Goal: Navigation & Orientation: Find specific page/section

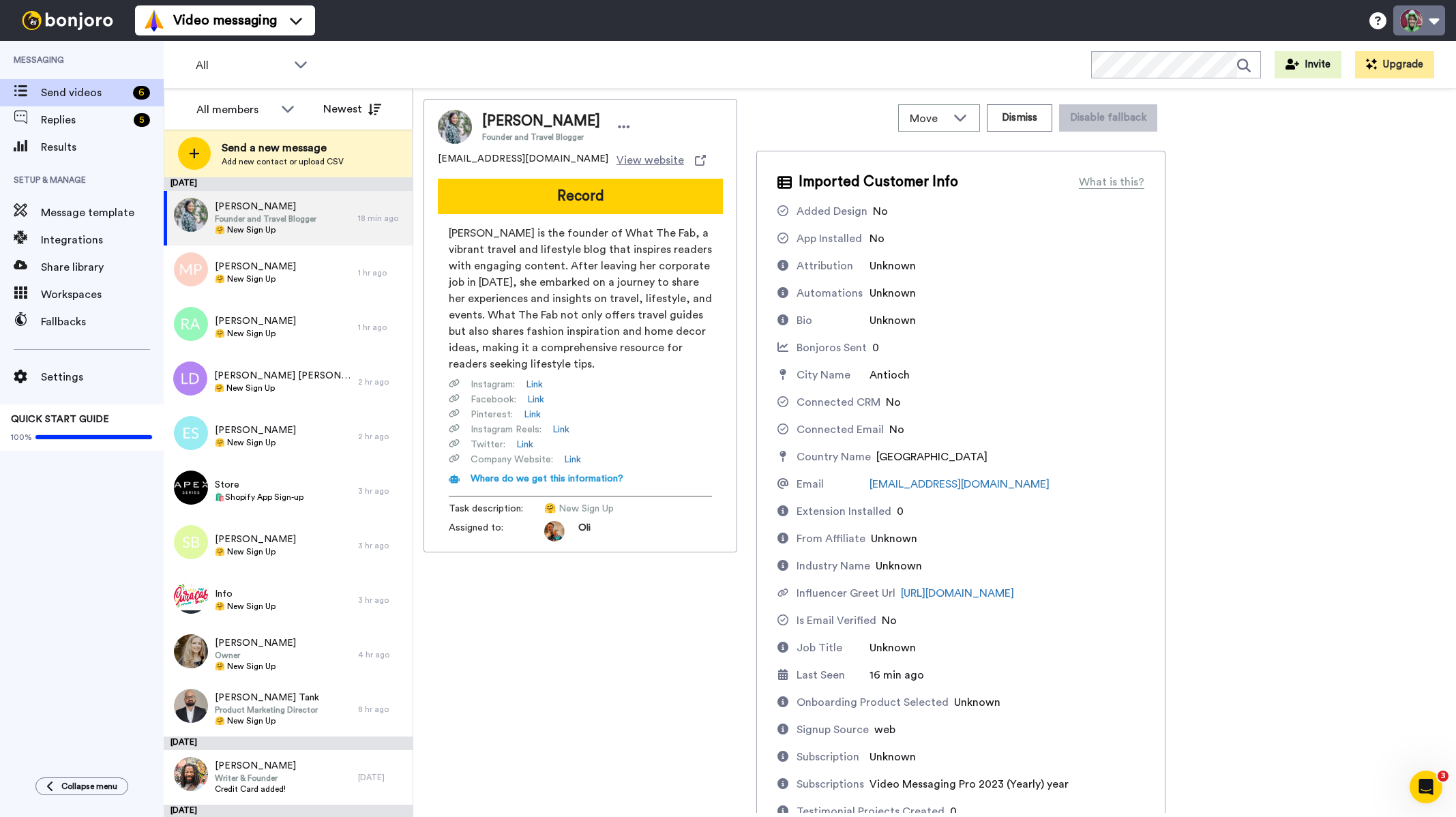
click at [1418, 19] on button at bounding box center [1419, 20] width 52 height 30
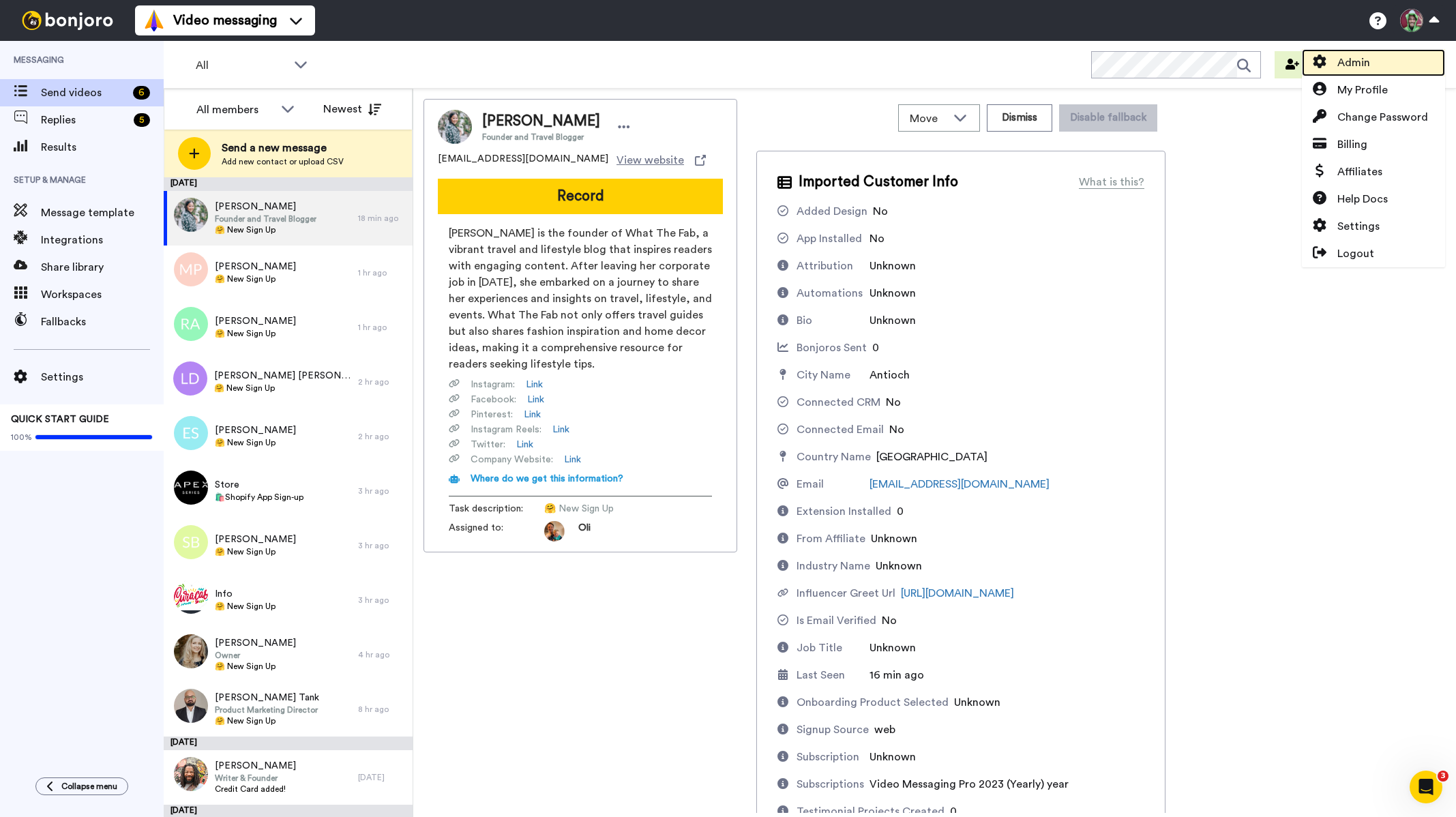
click at [1385, 60] on link "Admin" at bounding box center [1373, 63] width 143 height 28
